Goal: Task Accomplishment & Management: Use online tool/utility

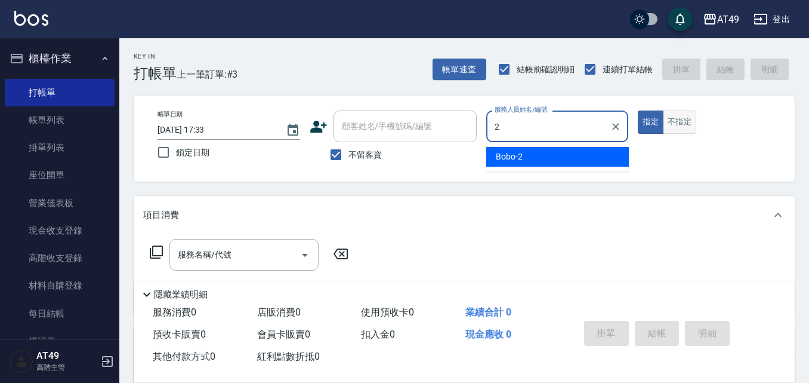
type input "2"
type button "true"
type input "Bobo-2"
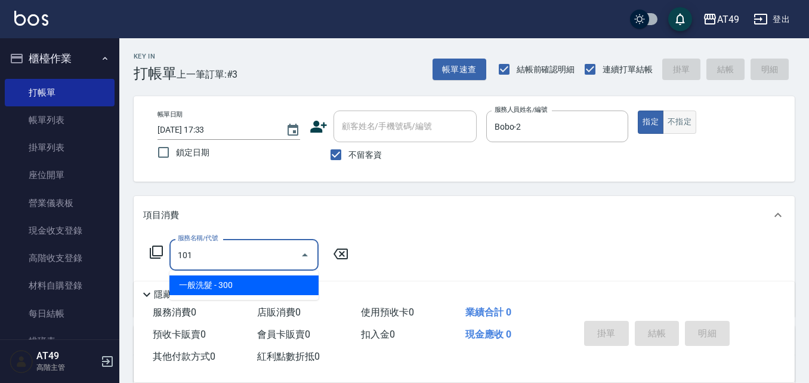
type input "一般洗髮(101)"
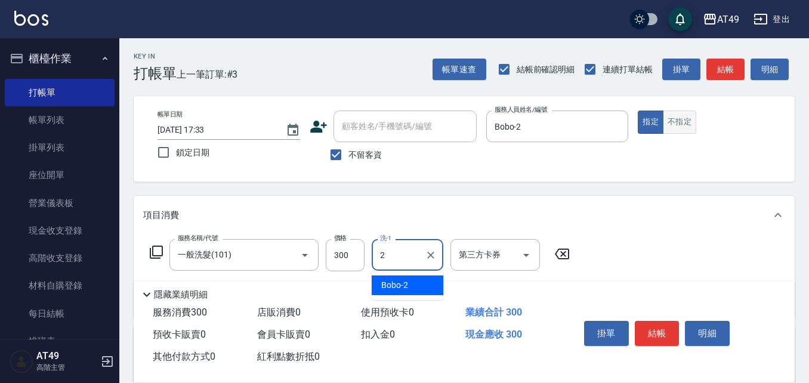
type input "Bobo-2"
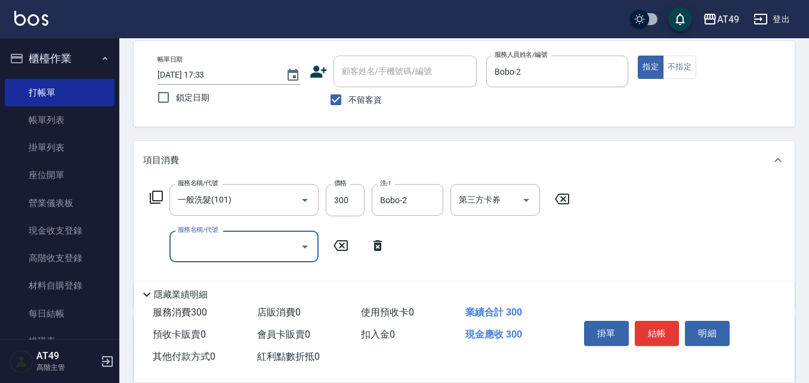
scroll to position [179, 0]
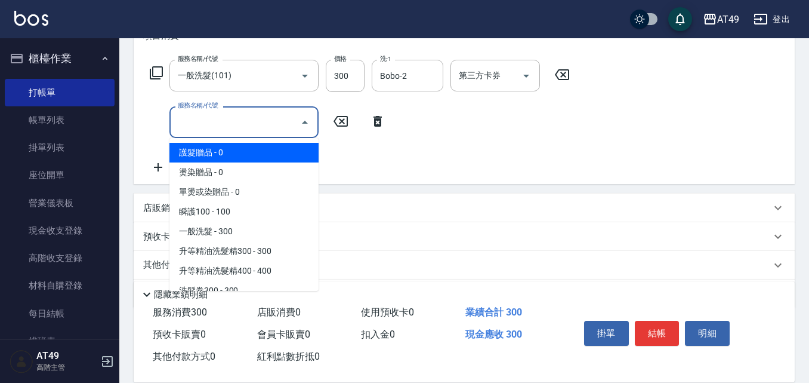
click at [216, 122] on input "服務名稱/代號" at bounding box center [235, 122] width 121 height 21
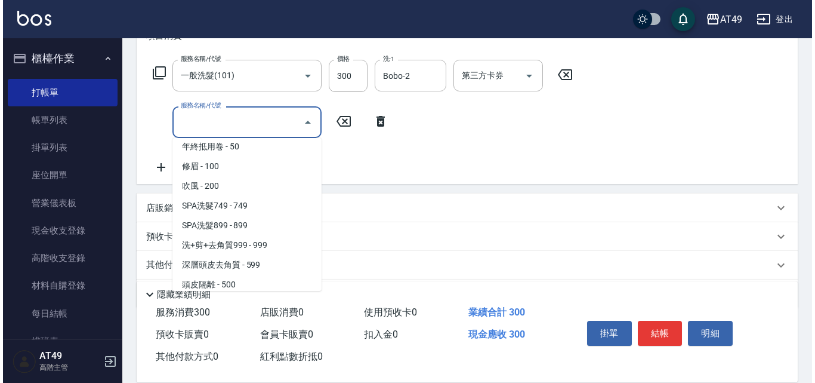
scroll to position [815, 0]
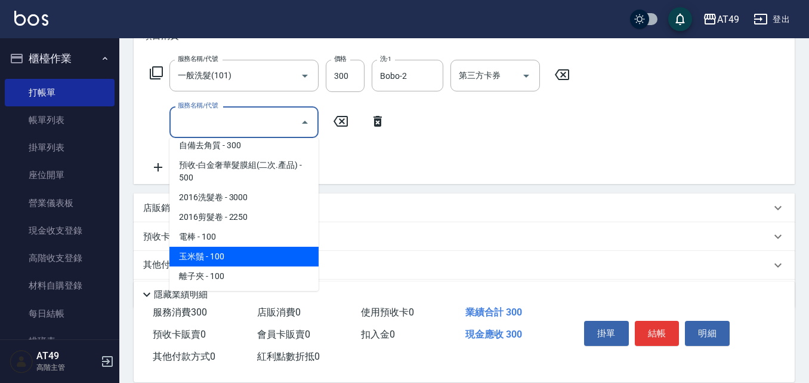
click at [251, 258] on span "玉米鬚 - 100" at bounding box center [244, 257] width 149 height 20
type input "玉米鬚(1302)"
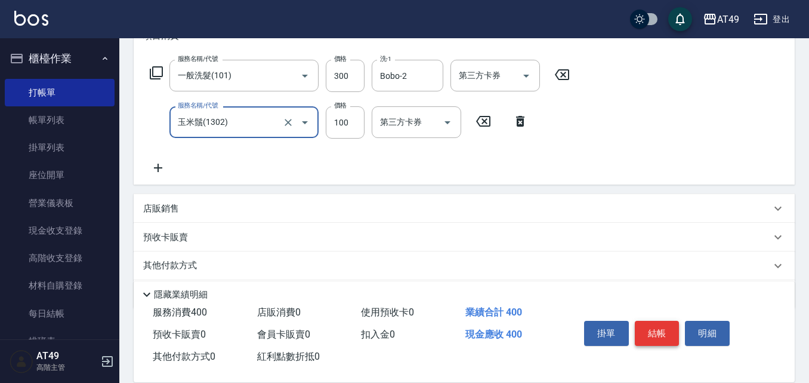
click at [666, 328] on button "結帳" at bounding box center [657, 333] width 45 height 25
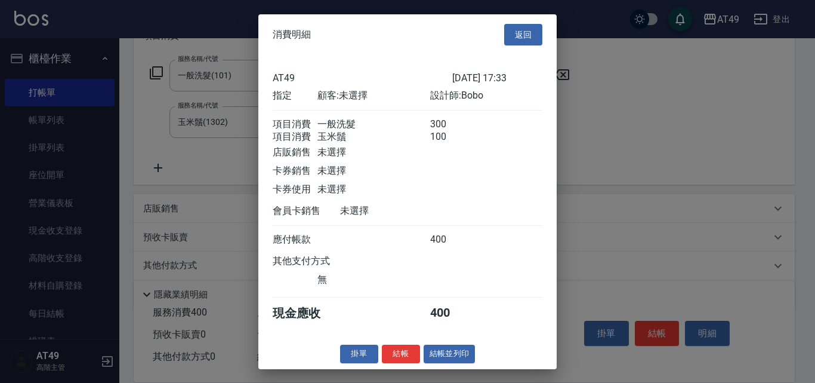
click at [405, 338] on div "AT49 [DATE] 17:33 指定 顧客: 未選擇 設計師: Bobo 項目消費 一般洗髮 300 項目消費 玉米鬚 100 店販銷售 未選擇 卡券銷售…" at bounding box center [407, 197] width 298 height 284
click at [405, 363] on button "結帳" at bounding box center [401, 353] width 38 height 19
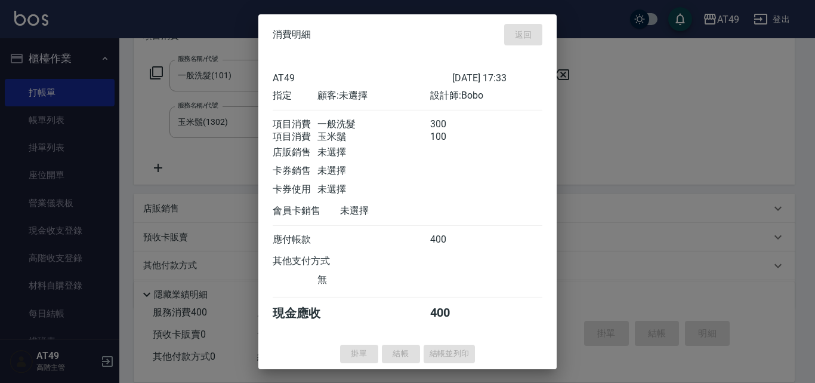
type input "[DATE] 19:21"
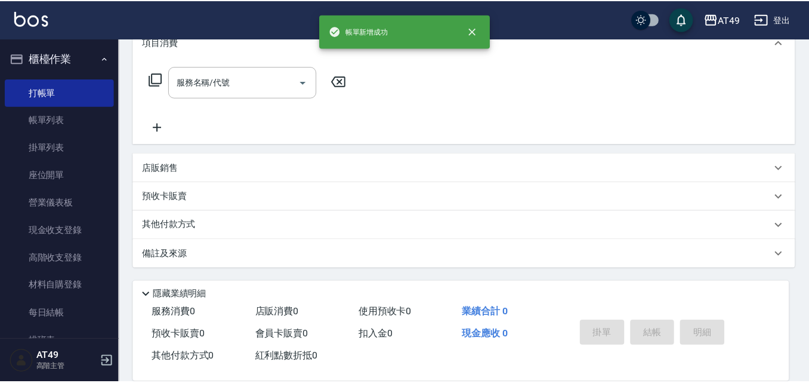
scroll to position [0, 0]
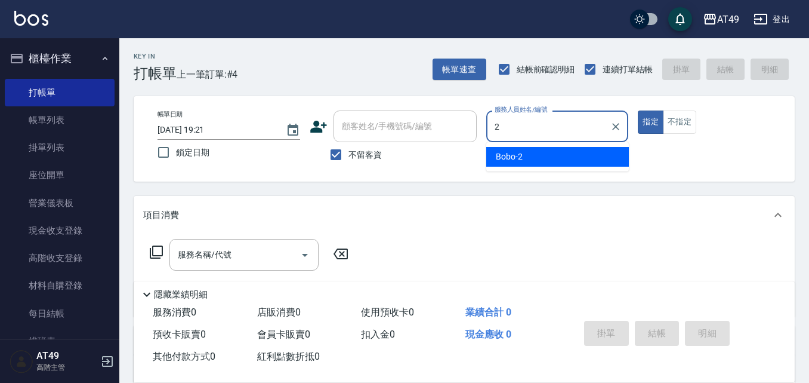
type input "Bobo-2"
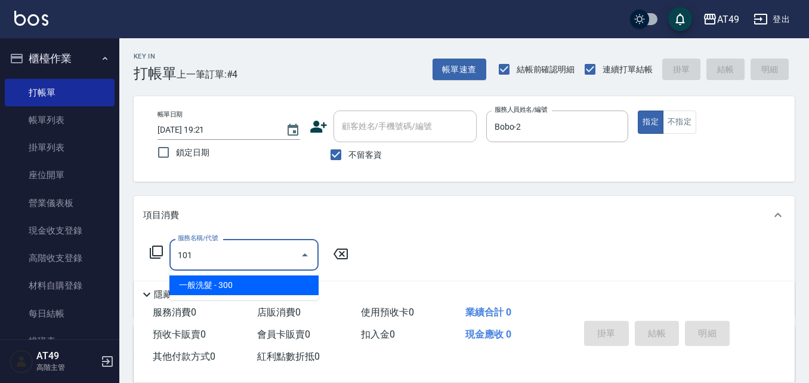
type input "一般洗髮(101)"
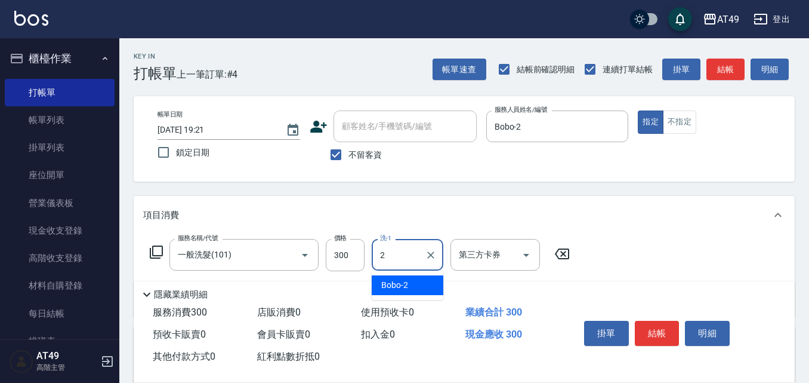
type input "Bobo-2"
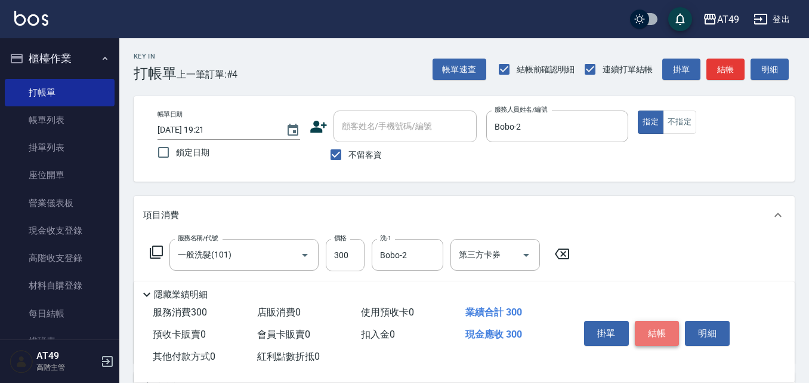
click at [657, 327] on button "結帳" at bounding box center [657, 333] width 45 height 25
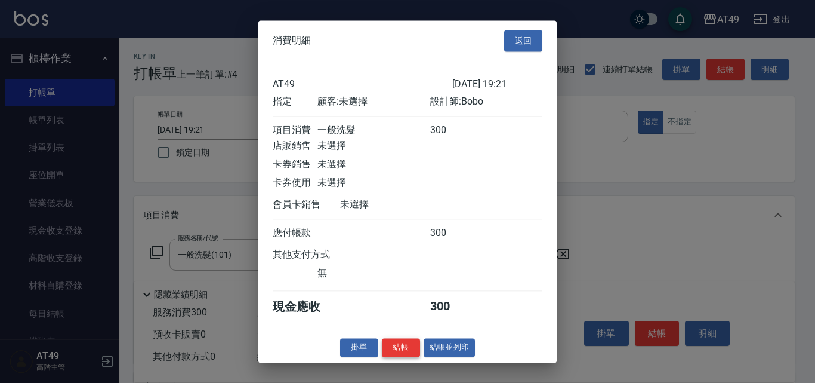
click at [395, 356] on button "結帳" at bounding box center [401, 347] width 38 height 19
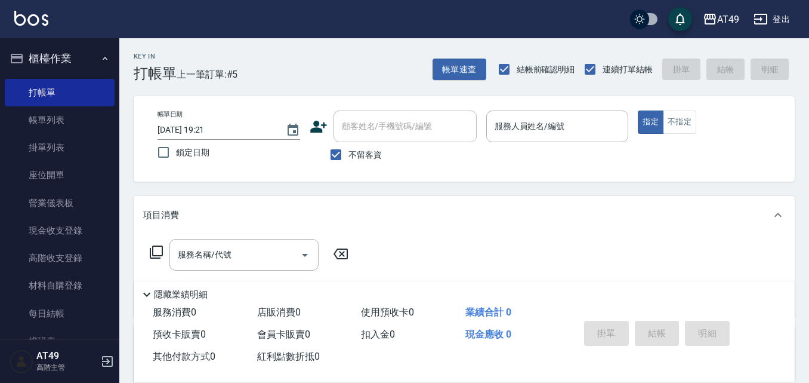
click at [361, 161] on span "不留客資" at bounding box center [365, 155] width 33 height 13
click at [349, 161] on input "不留客資" at bounding box center [336, 154] width 25 height 25
checkbox input "false"
click at [371, 139] on div "顧客姓名/手機號碼/編號" at bounding box center [405, 126] width 143 height 32
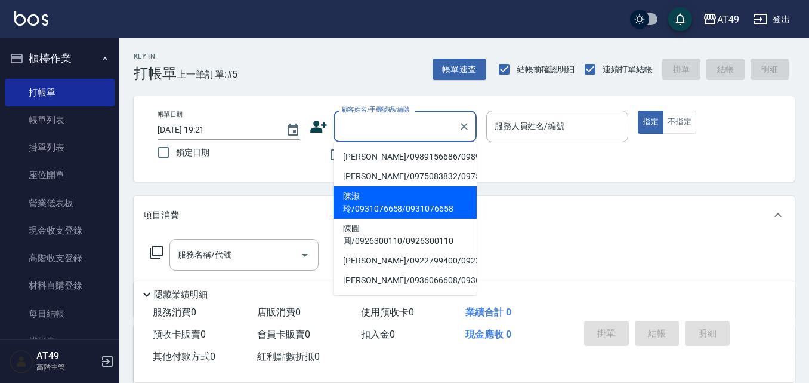
click at [358, 218] on li "陳淑玲/0931076658/0931076658" at bounding box center [405, 202] width 143 height 32
type input "陳淑玲/0931076658/0931076658"
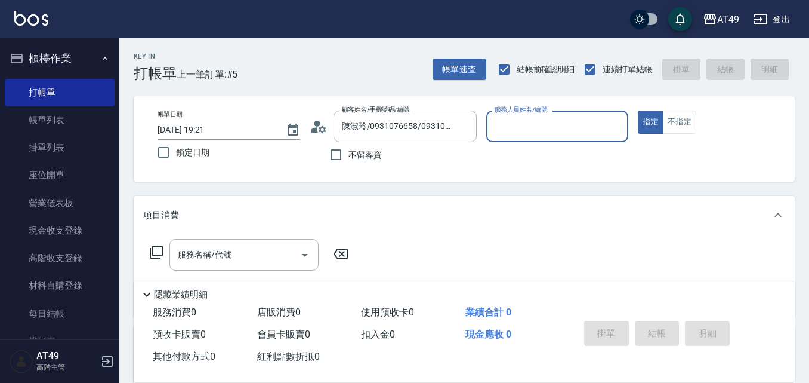
type input "Bobo-2"
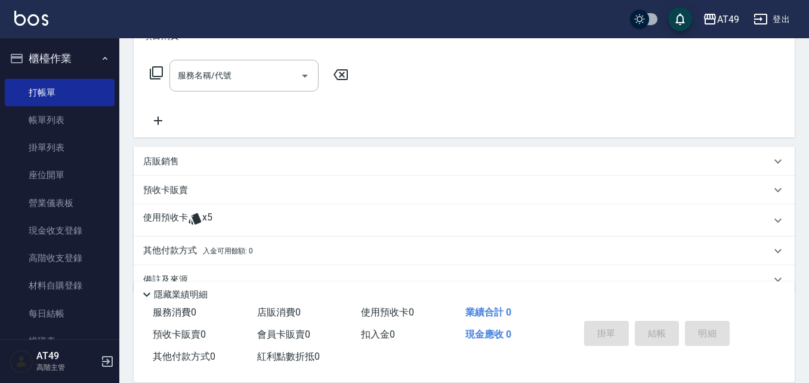
click at [188, 223] on icon at bounding box center [195, 218] width 14 height 14
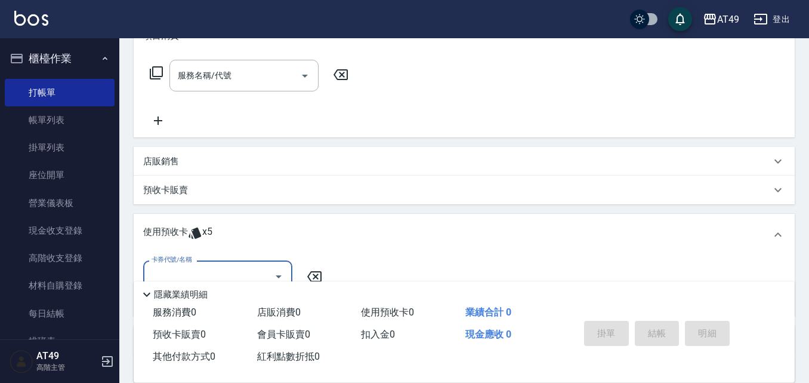
scroll to position [0, 0]
click at [187, 266] on input "卡券代號/名稱" at bounding box center [209, 276] width 121 height 21
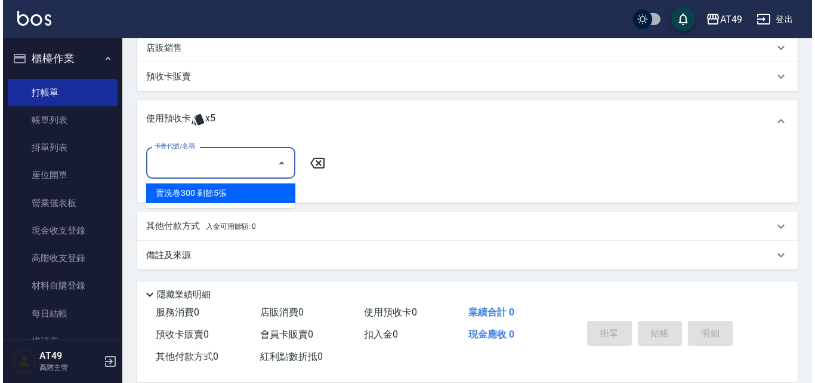
scroll to position [294, 0]
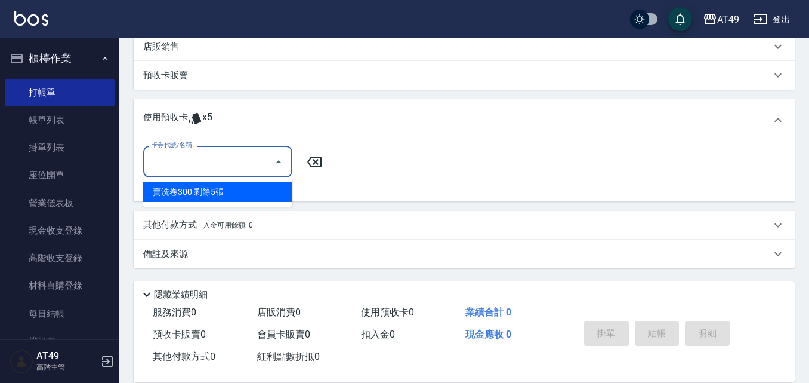
click at [218, 187] on div "賣洗卷300 剩餘5張" at bounding box center [217, 192] width 149 height 20
type input "賣洗卷300"
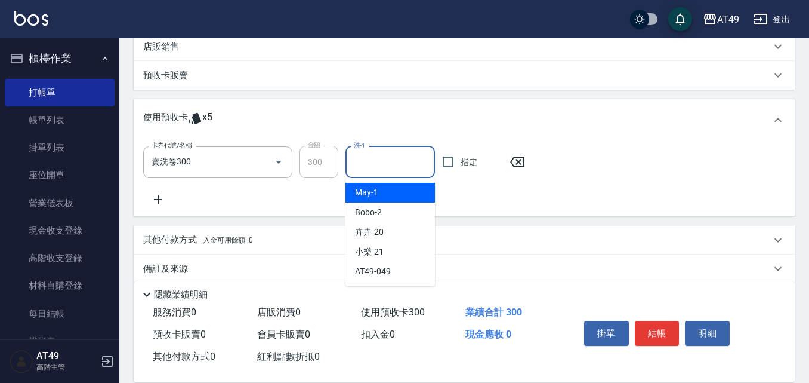
click at [391, 154] on input "洗-1" at bounding box center [390, 162] width 79 height 21
type input "小樂-21"
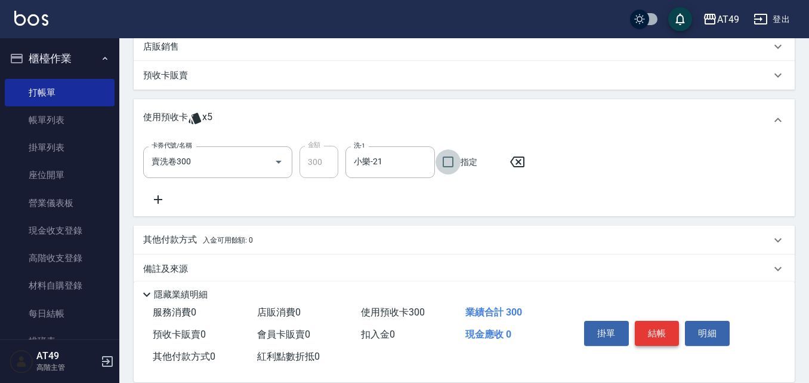
click at [661, 321] on button "結帳" at bounding box center [657, 333] width 45 height 25
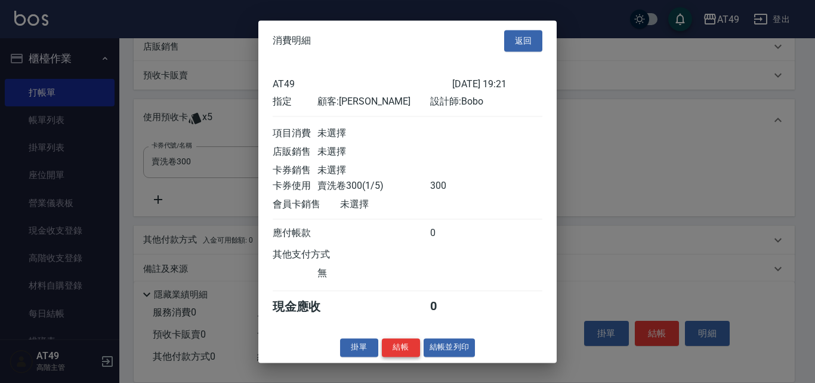
click at [400, 352] on button "結帳" at bounding box center [401, 347] width 38 height 19
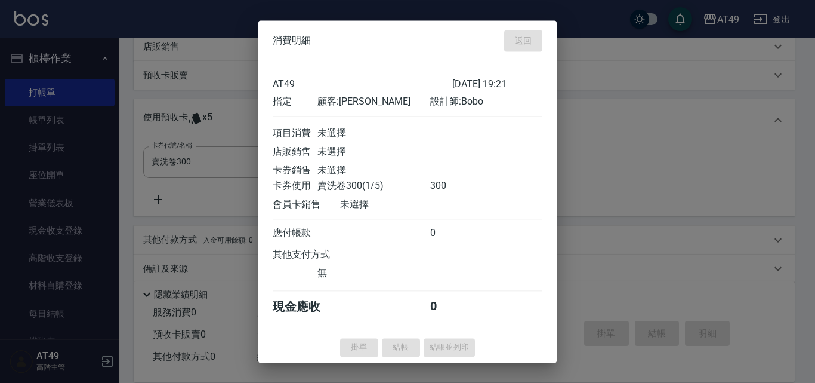
type input "[DATE] 19:22"
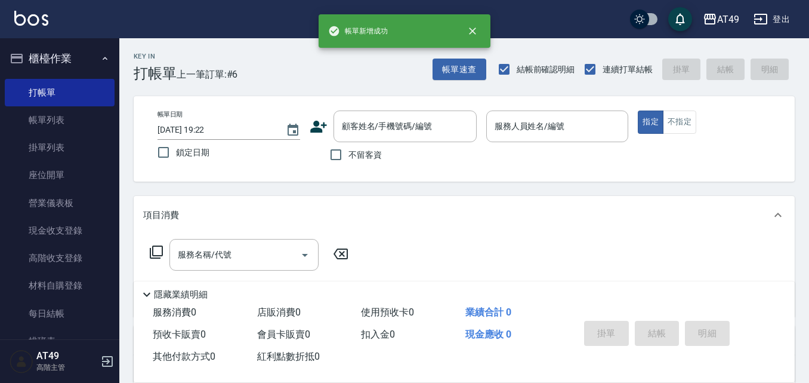
scroll to position [0, 0]
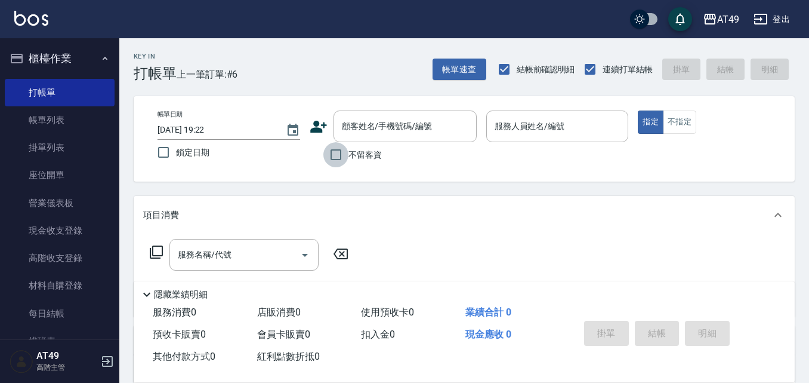
click at [344, 152] on input "不留客資" at bounding box center [336, 154] width 25 height 25
checkbox input "true"
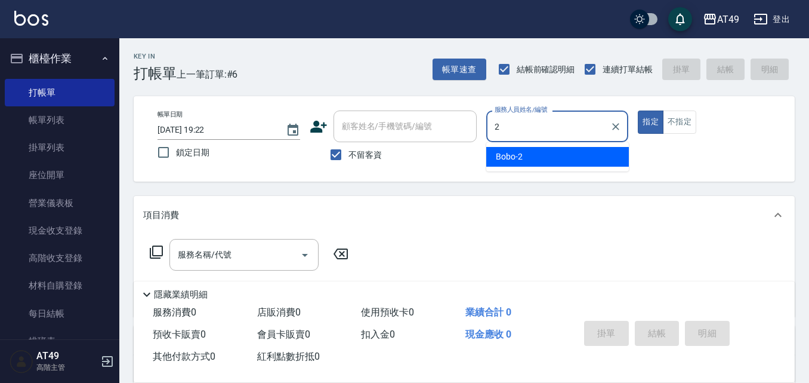
type input "Bobo-2"
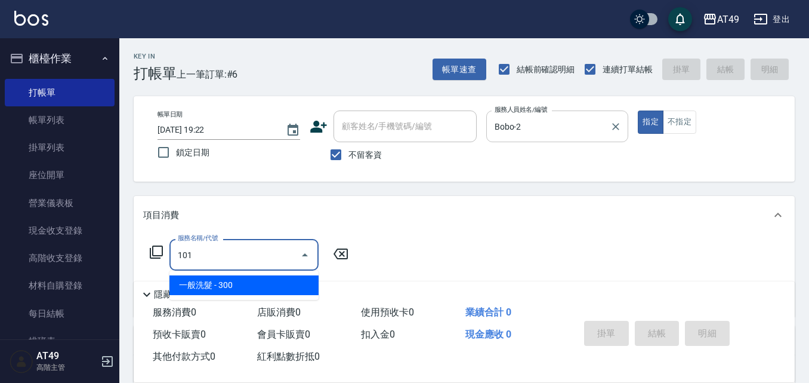
type input "一般洗髮(101)"
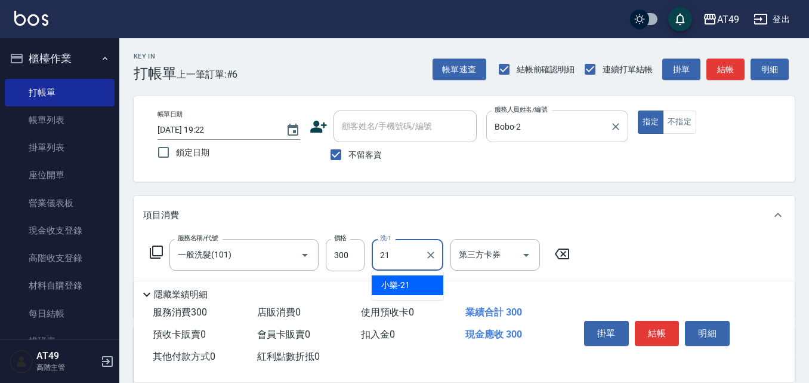
type input "小樂-21"
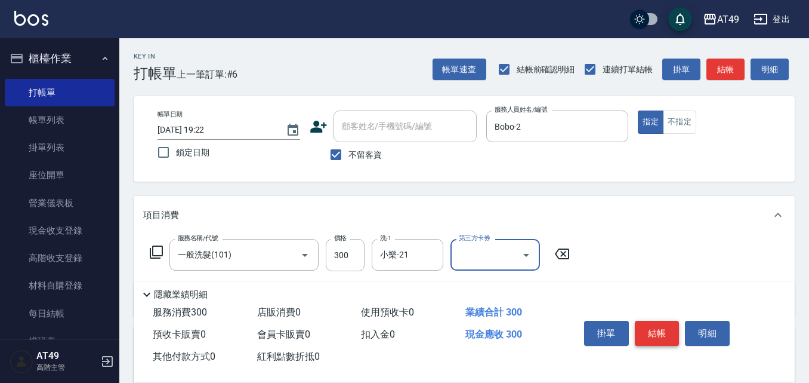
click at [661, 331] on button "結帳" at bounding box center [657, 333] width 45 height 25
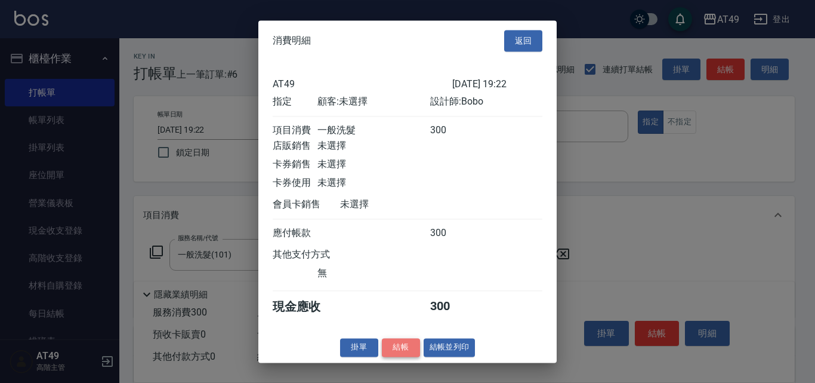
click at [383, 353] on button "結帳" at bounding box center [401, 347] width 38 height 19
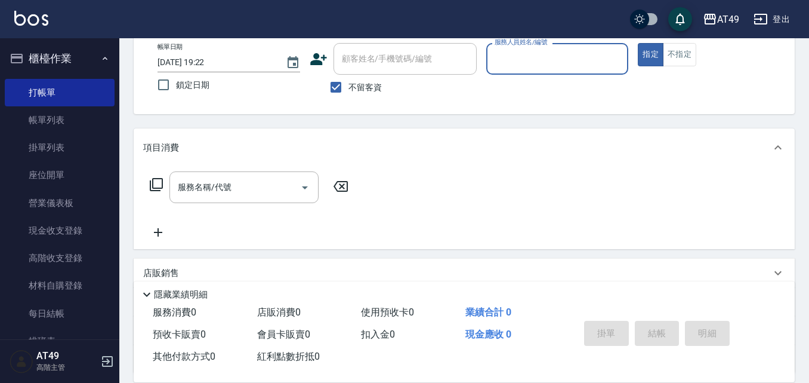
scroll to position [173, 0]
